Goal: Complete application form

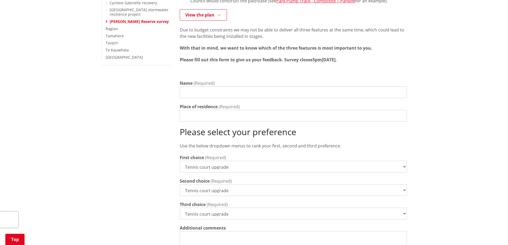
scroll to position [187, 0]
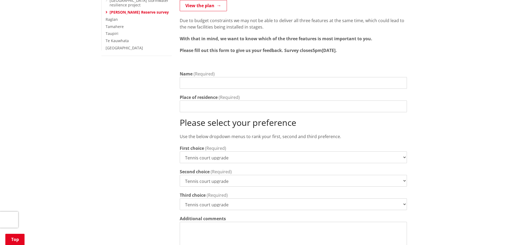
click at [402, 152] on select "Tennis court upgrade New 3x3 basketball half-court Modular pump track" at bounding box center [293, 157] width 227 height 12
click at [405, 122] on div "Please select your preference Use the below dropdown menus to rank your first, …" at bounding box center [293, 129] width 227 height 22
click at [401, 175] on select "Tennis court upgrade New 3x3 basketball half-court Modular pump track" at bounding box center [293, 181] width 227 height 12
select select "New 3x3 basketball half-court"
click at [180, 175] on select "Tennis court upgrade New 3x3 basketball half-court Modular pump track" at bounding box center [293, 181] width 227 height 12
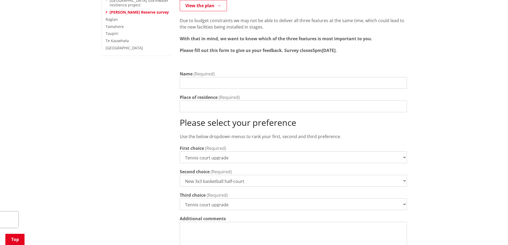
click at [404, 201] on select "Tennis court upgrade New 3x3 basketball half-court Modular pump track" at bounding box center [293, 204] width 227 height 12
select select "Modular pump track"
click at [180, 198] on select "Tennis court upgrade New 3x3 basketball half-court Modular pump track" at bounding box center [293, 204] width 227 height 12
click at [260, 78] on input "Name" at bounding box center [293, 83] width 227 height 12
type input "[PERSON_NAME]"
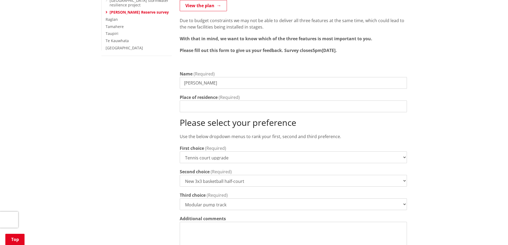
click at [272, 102] on input "Place of residence" at bounding box center [293, 106] width 227 height 12
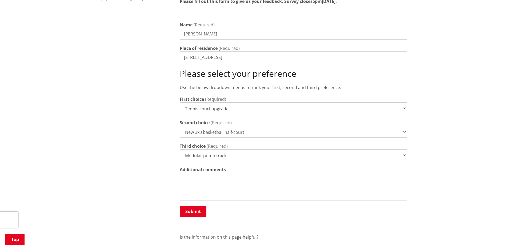
scroll to position [320, 0]
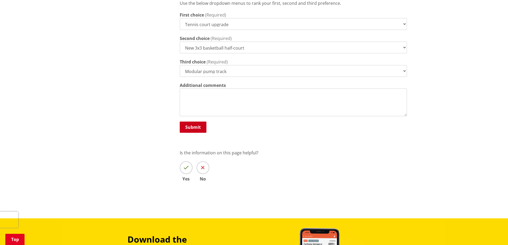
type input "[STREET_ADDRESS]"
click at [198, 122] on button "Submit" at bounding box center [193, 127] width 27 height 11
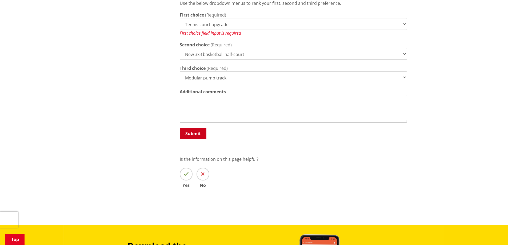
click at [196, 128] on button "Submit" at bounding box center [193, 133] width 27 height 11
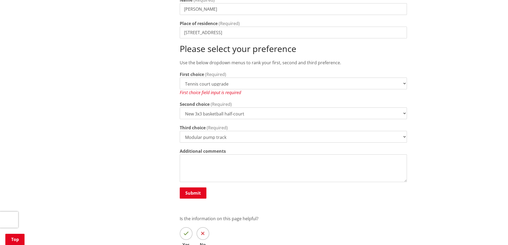
scroll to position [240, 0]
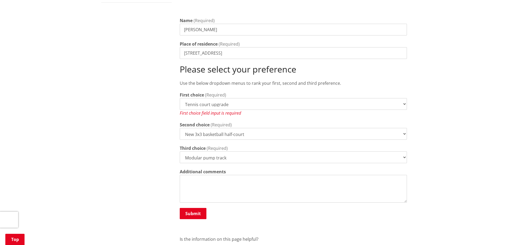
click at [245, 110] on div "First choice field input is required" at bounding box center [293, 113] width 227 height 6
click at [406, 99] on select "Tennis court upgrade New 3x3 basketball half-court Modular pump track" at bounding box center [293, 104] width 227 height 12
click at [180, 98] on select "Tennis court upgrade New 3x3 basketball half-court Modular pump track" at bounding box center [293, 104] width 227 height 12
click at [193, 210] on button "Submit" at bounding box center [193, 213] width 27 height 11
click at [191, 208] on button "Submit" at bounding box center [193, 213] width 27 height 11
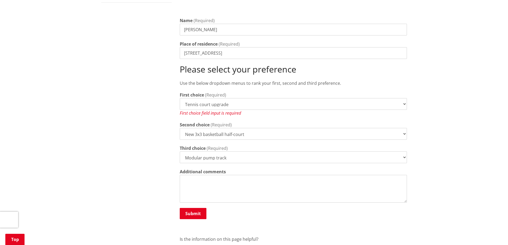
click at [264, 98] on select "Tennis court upgrade New 3x3 basketball half-court Modular pump track" at bounding box center [293, 104] width 227 height 12
click at [180, 98] on select "Tennis court upgrade New 3x3 basketball half-court Modular pump track" at bounding box center [293, 104] width 227 height 12
click at [195, 210] on button "Submit" at bounding box center [193, 213] width 27 height 11
click at [191, 208] on button "Submit" at bounding box center [193, 213] width 27 height 11
click at [239, 98] on select "Tennis court upgrade New 3x3 basketball half-court Modular pump track" at bounding box center [293, 104] width 227 height 12
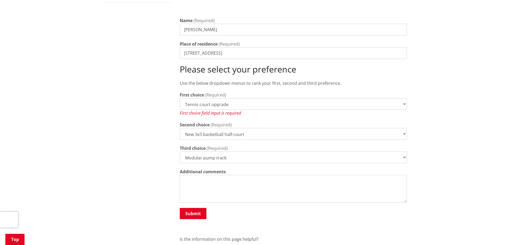
click at [180, 98] on select "Tennis court upgrade New 3x3 basketball half-court Modular pump track" at bounding box center [293, 104] width 227 height 12
click at [276, 98] on select "Tennis court upgrade New 3x3 basketball half-court Modular pump track" at bounding box center [293, 104] width 227 height 12
select select "New 3x3 basketball half-court"
click at [180, 98] on select "Tennis court upgrade New 3x3 basketball half-court Modular pump track" at bounding box center [293, 104] width 227 height 12
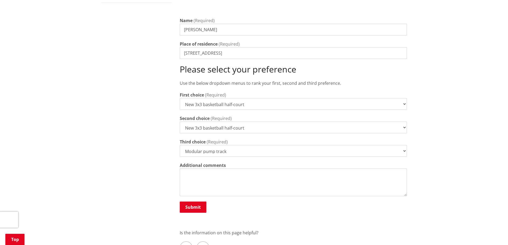
click at [255, 98] on select "Tennis court upgrade New 3x3 basketball half-court Modular pump track" at bounding box center [293, 104] width 227 height 12
click at [180, 98] on select "Tennis court upgrade New 3x3 basketball half-court Modular pump track" at bounding box center [293, 104] width 227 height 12
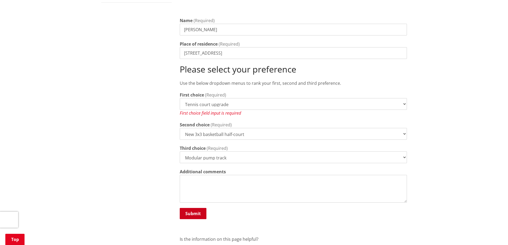
click at [194, 208] on button "Submit" at bounding box center [193, 213] width 27 height 11
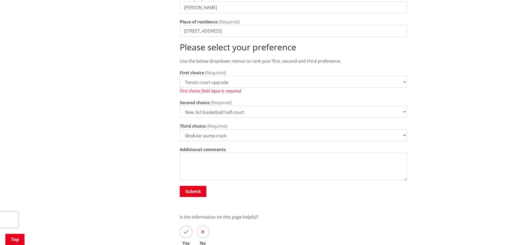
scroll to position [267, 0]
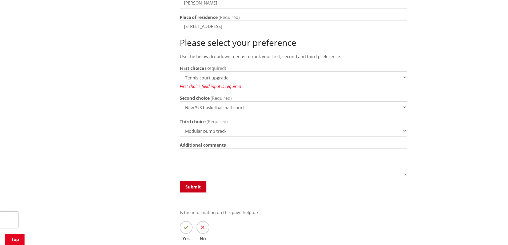
click at [195, 182] on button "Submit" at bounding box center [193, 186] width 27 height 11
click at [260, 71] on select "Tennis court upgrade New 3x3 basketball half-court Modular pump track" at bounding box center [293, 77] width 227 height 12
select select "New 3x3 basketball half-court"
click at [180, 71] on select "Tennis court upgrade New 3x3 basketball half-court Modular pump track" at bounding box center [293, 77] width 227 height 12
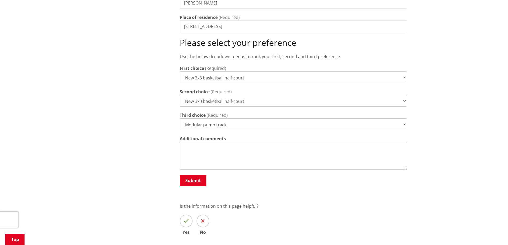
click at [256, 97] on select "Tennis court upgrade New 3x3 basketball half-court Modular pump track" at bounding box center [293, 101] width 227 height 12
click at [180, 95] on select "Tennis court upgrade New 3x3 basketball half-court Modular pump track" at bounding box center [293, 101] width 227 height 12
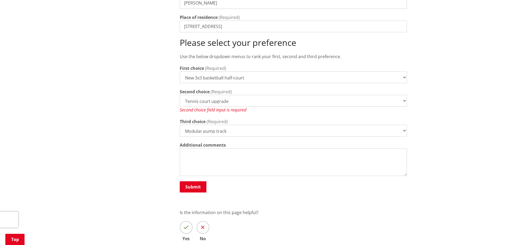
click at [254, 96] on select "Tennis court upgrade New 3x3 basketball half-court Modular pump track" at bounding box center [293, 101] width 227 height 12
select select "New 3x3 basketball half-court"
click at [180, 95] on select "Tennis court upgrade New 3x3 basketball half-court Modular pump track" at bounding box center [293, 101] width 227 height 12
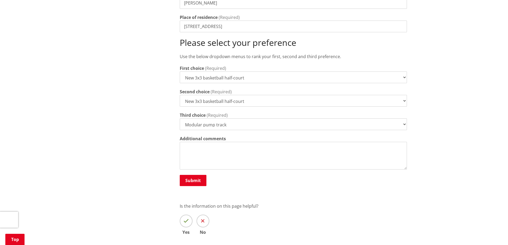
click at [250, 119] on select "Tennis court upgrade New 3x3 basketball half-court Modular pump track" at bounding box center [293, 124] width 227 height 12
click at [248, 72] on select "Tennis court upgrade New 3x3 basketball half-court Modular pump track" at bounding box center [293, 77] width 227 height 12
click at [248, 73] on select "Tennis court upgrade New 3x3 basketball half-court Modular pump track" at bounding box center [293, 77] width 227 height 12
click at [237, 143] on textarea "Additional comments" at bounding box center [293, 156] width 227 height 28
